Goal: Register for event/course

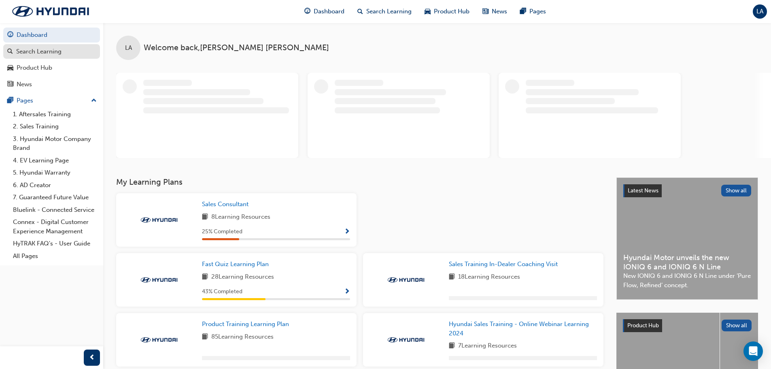
click at [36, 51] on div "Search Learning" at bounding box center [38, 51] width 45 height 9
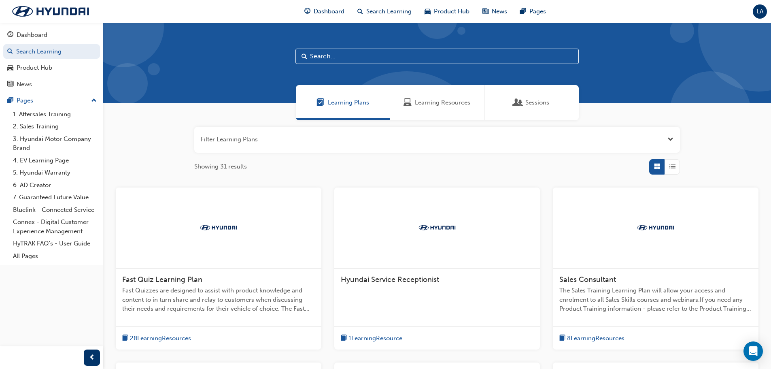
click at [320, 55] on input "text" at bounding box center [437, 56] width 283 height 15
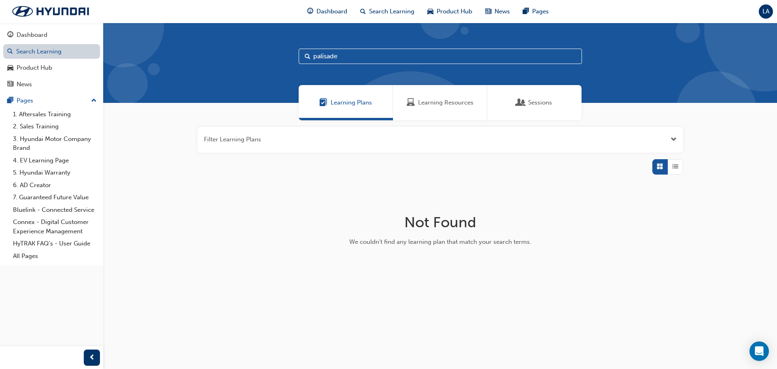
type input "palisade"
click at [40, 52] on link "Search Learning" at bounding box center [51, 51] width 97 height 15
click at [673, 138] on span "Open the filter" at bounding box center [674, 139] width 6 height 9
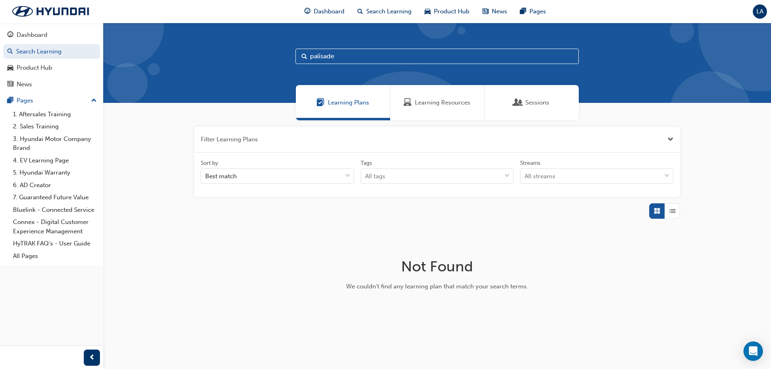
drag, startPoint x: 349, startPoint y: 55, endPoint x: 275, endPoint y: 57, distance: 74.5
click at [275, 57] on div "palisade" at bounding box center [437, 63] width 668 height 80
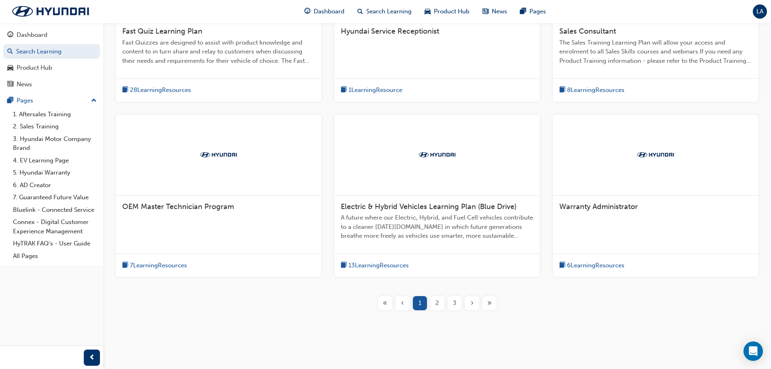
scroll to position [299, 0]
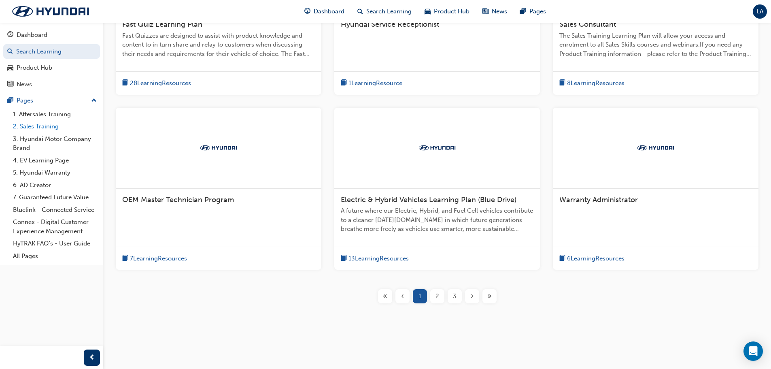
click at [36, 127] on link "2. Sales Training" at bounding box center [55, 126] width 90 height 13
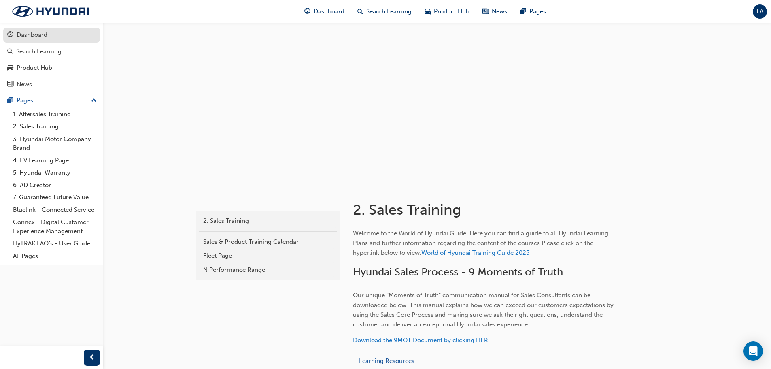
click at [30, 34] on div "Dashboard" at bounding box center [32, 34] width 31 height 9
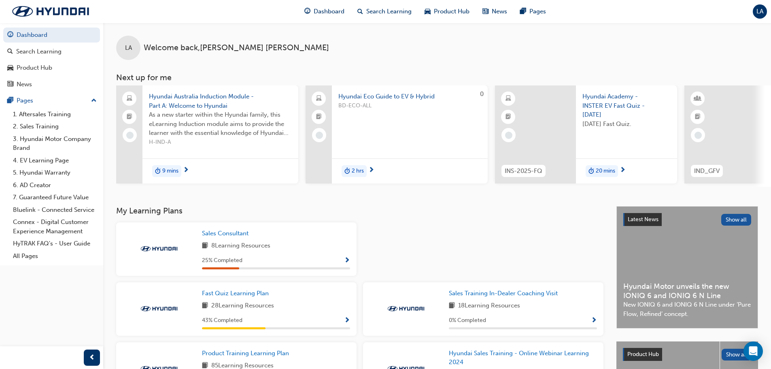
click at [742, 57] on div "LA Welcome back , [PERSON_NAME]" at bounding box center [437, 41] width 668 height 37
click at [386, 12] on span "Search Learning" at bounding box center [388, 11] width 45 height 9
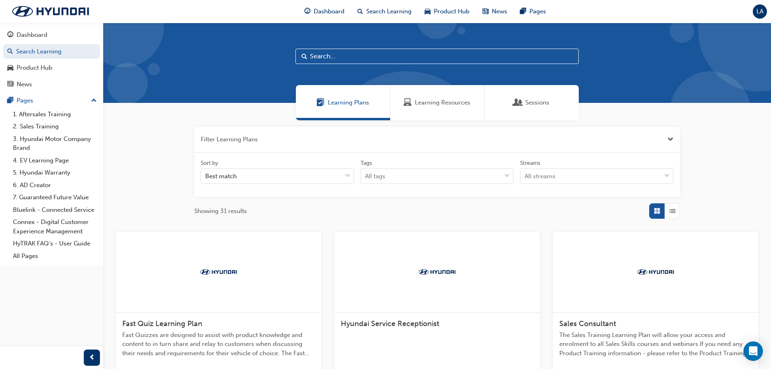
click at [545, 106] on span "Sessions" at bounding box center [538, 102] width 24 height 9
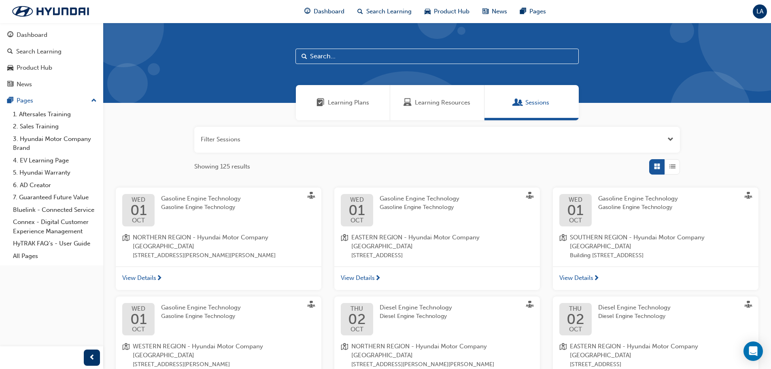
click at [328, 53] on input "text" at bounding box center [437, 56] width 283 height 15
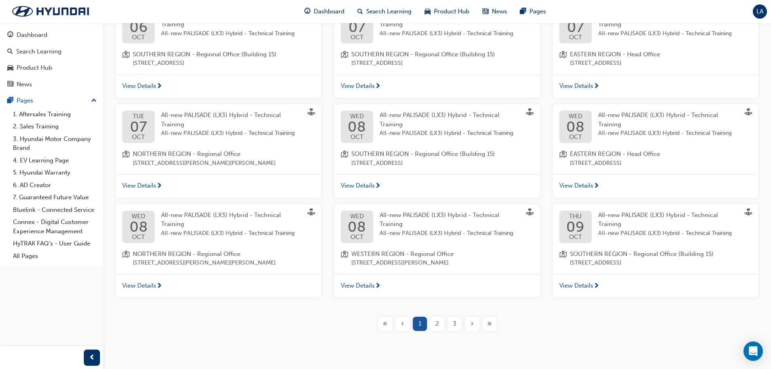
scroll to position [198, 0]
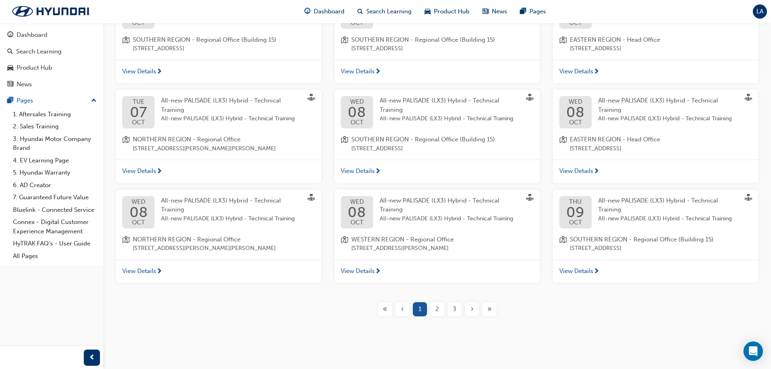
type input "palisade"
click at [435, 314] on div "2" at bounding box center [437, 309] width 14 height 14
click at [438, 311] on span "2" at bounding box center [438, 308] width 4 height 9
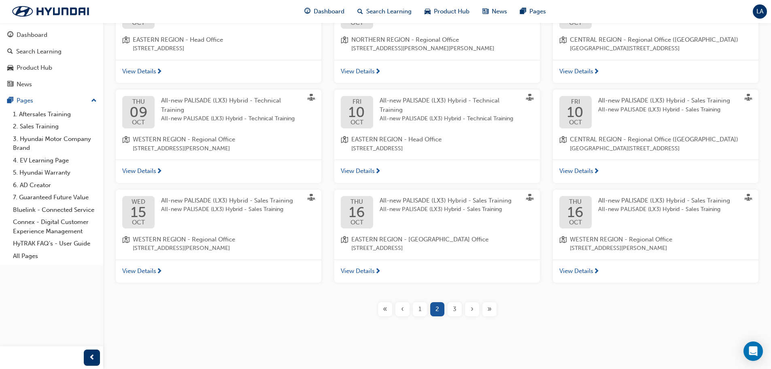
click at [453, 314] on span "3" at bounding box center [455, 308] width 4 height 9
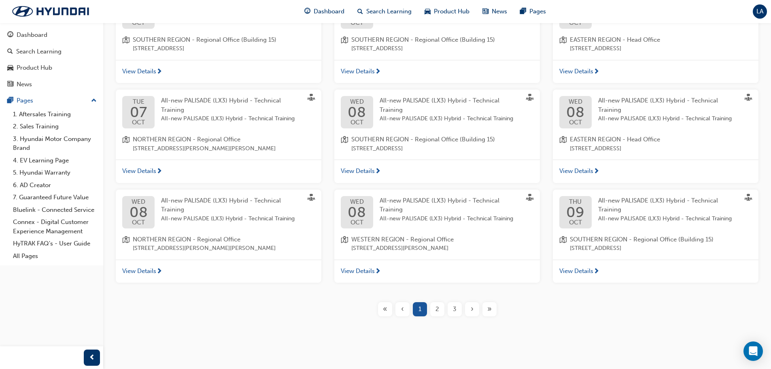
click at [451, 309] on div "3" at bounding box center [455, 309] width 14 height 14
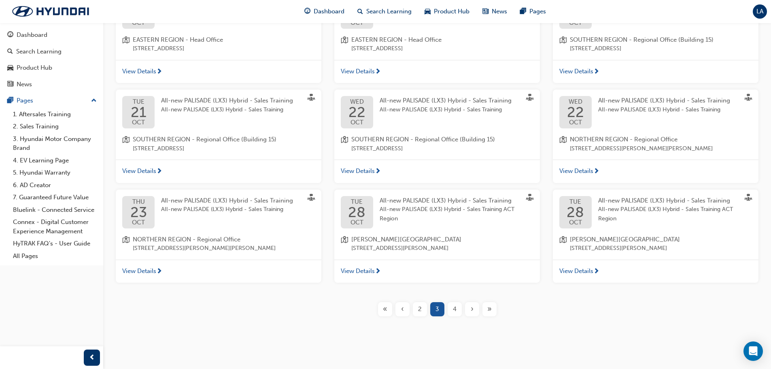
click at [580, 173] on span "View Details" at bounding box center [577, 170] width 34 height 9
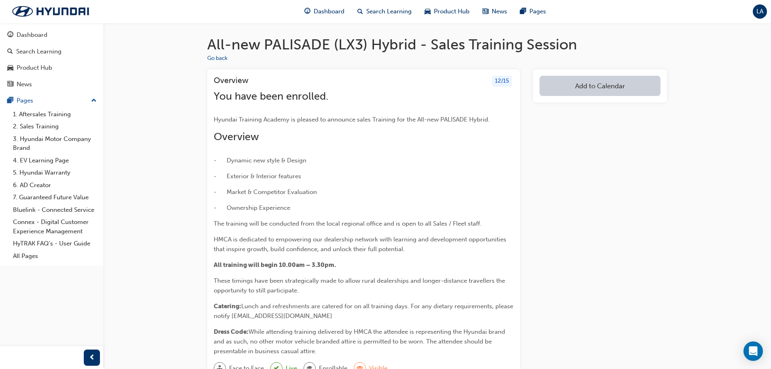
click at [583, 86] on button "Add to Calendar" at bounding box center [600, 86] width 121 height 20
click at [592, 111] on div "[DOMAIN_NAME]" at bounding box center [600, 112] width 49 height 9
